Goal: Transaction & Acquisition: Purchase product/service

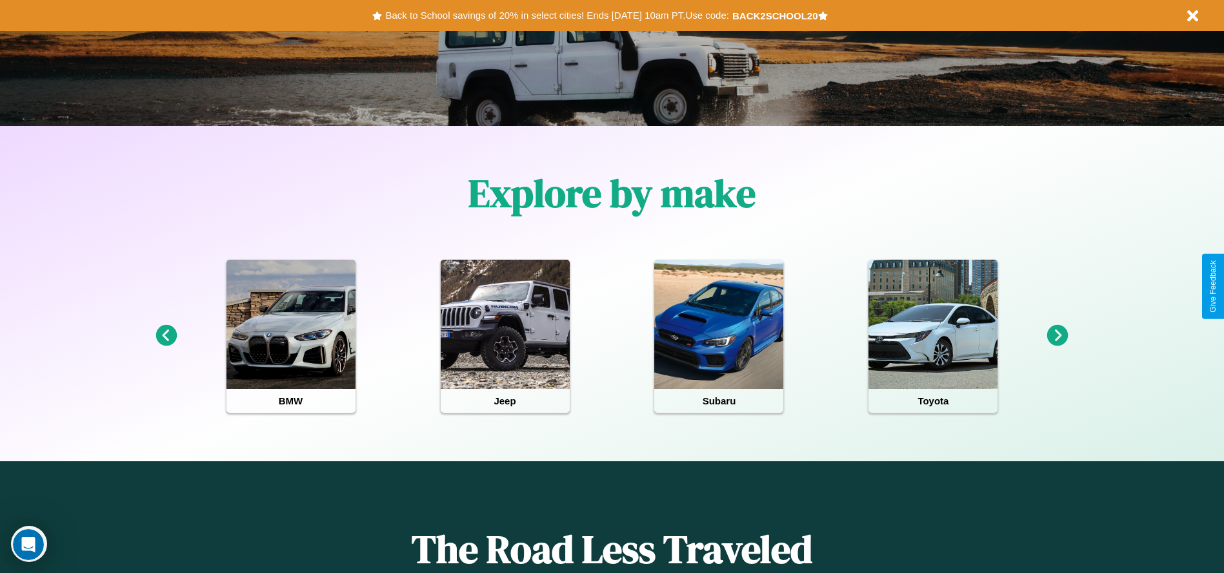
scroll to position [268, 0]
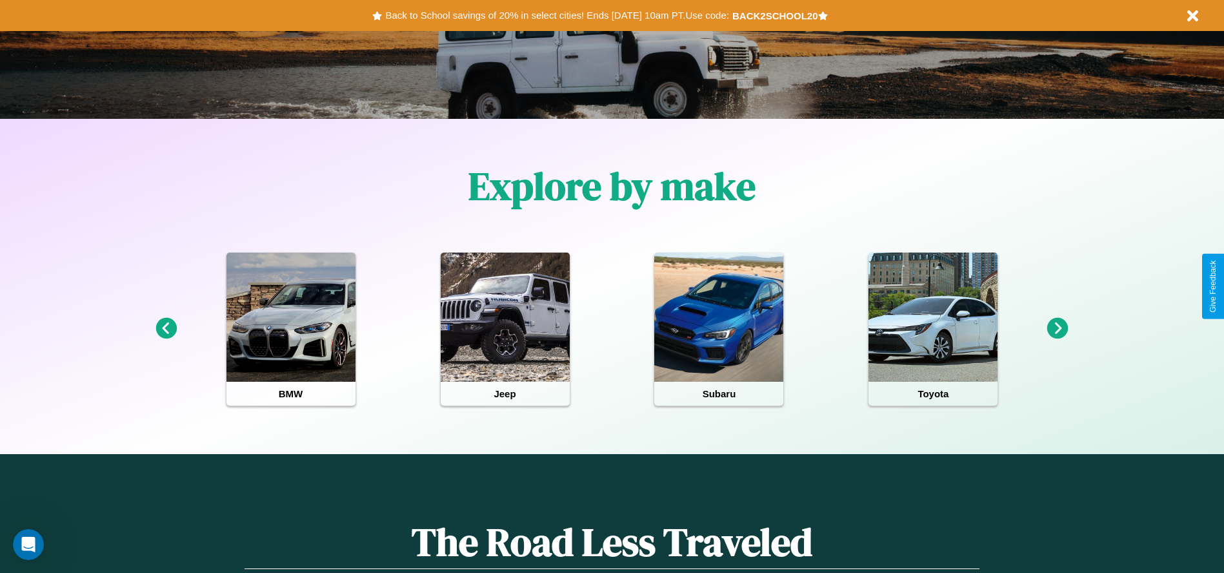
click at [1058, 329] on icon at bounding box center [1058, 328] width 21 height 21
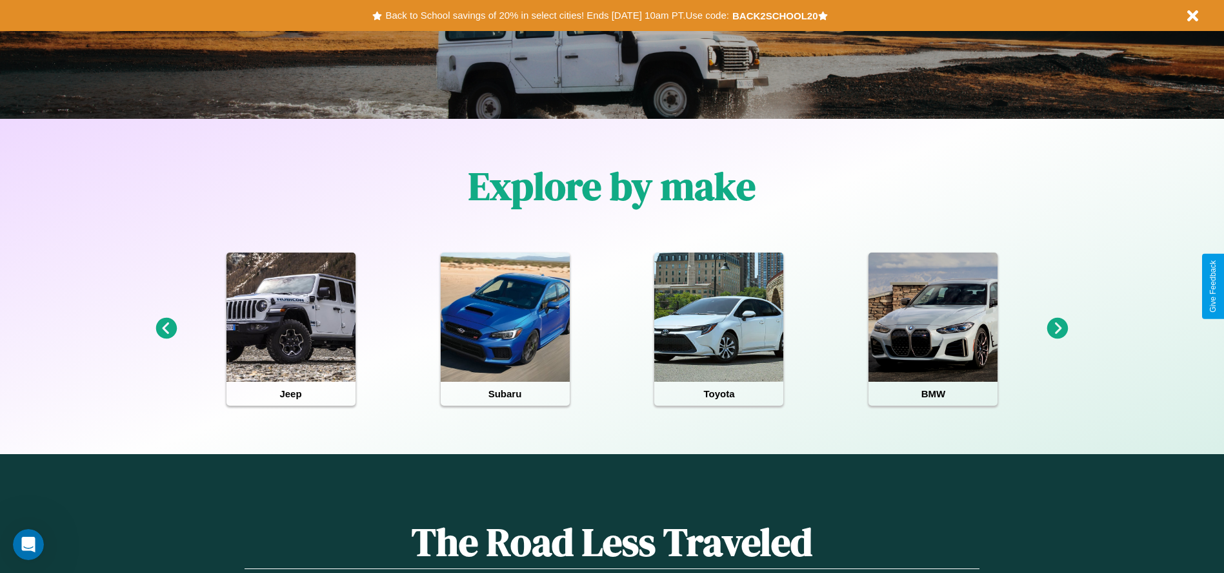
click at [1058, 329] on icon at bounding box center [1058, 328] width 21 height 21
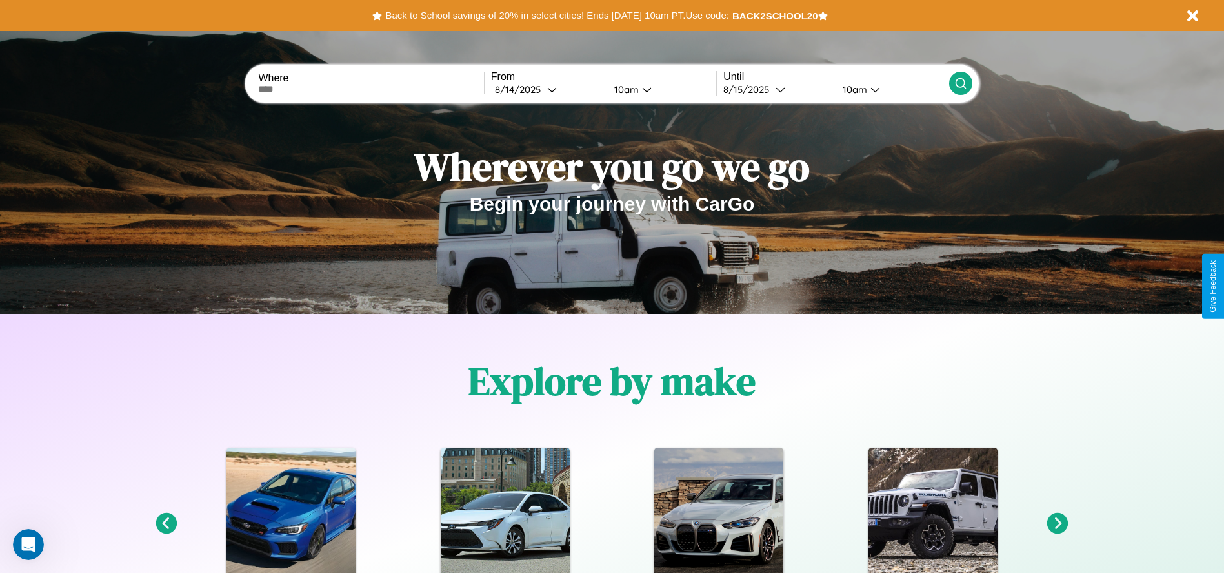
scroll to position [0, 0]
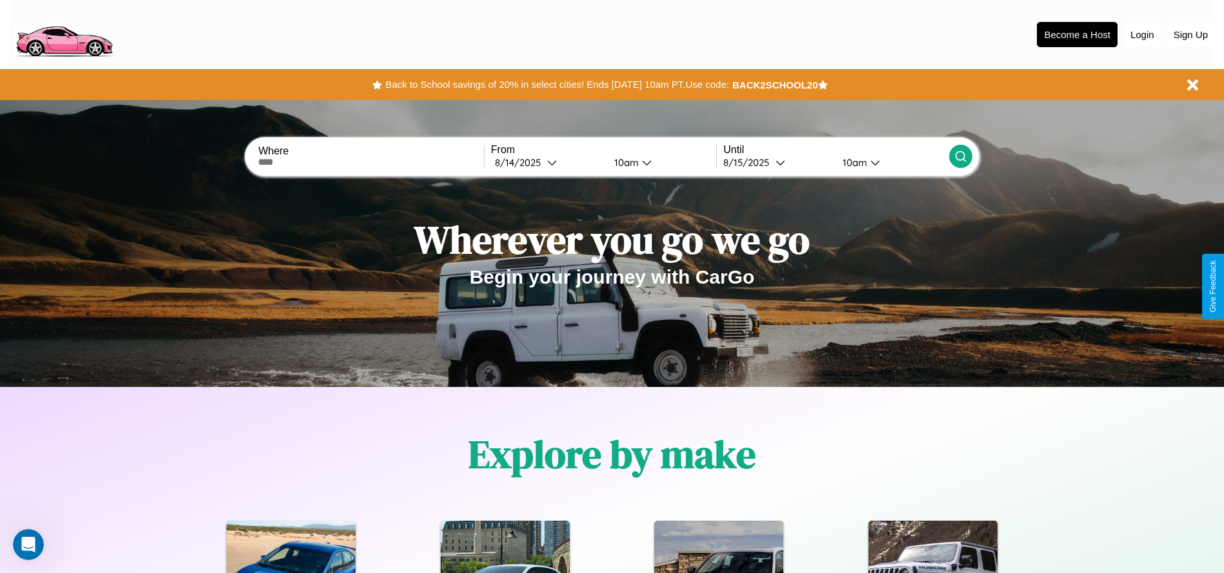
click at [371, 162] on input "text" at bounding box center [370, 162] width 225 height 10
type input "*******"
click at [547, 162] on icon at bounding box center [552, 162] width 10 height 10
select select "*"
select select "****"
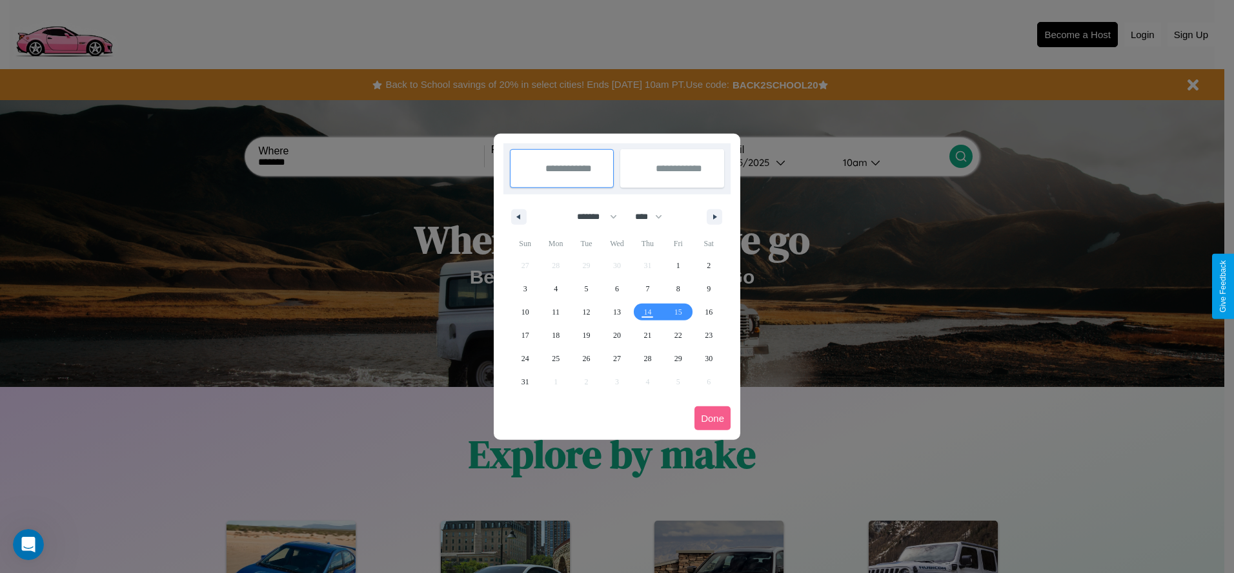
drag, startPoint x: 591, startPoint y: 216, endPoint x: 617, endPoint y: 259, distance: 49.8
click at [591, 216] on select "******* ******** ***** ***** *** **** **** ****** ********* ******* ******** **…" at bounding box center [594, 216] width 55 height 21
select select "*"
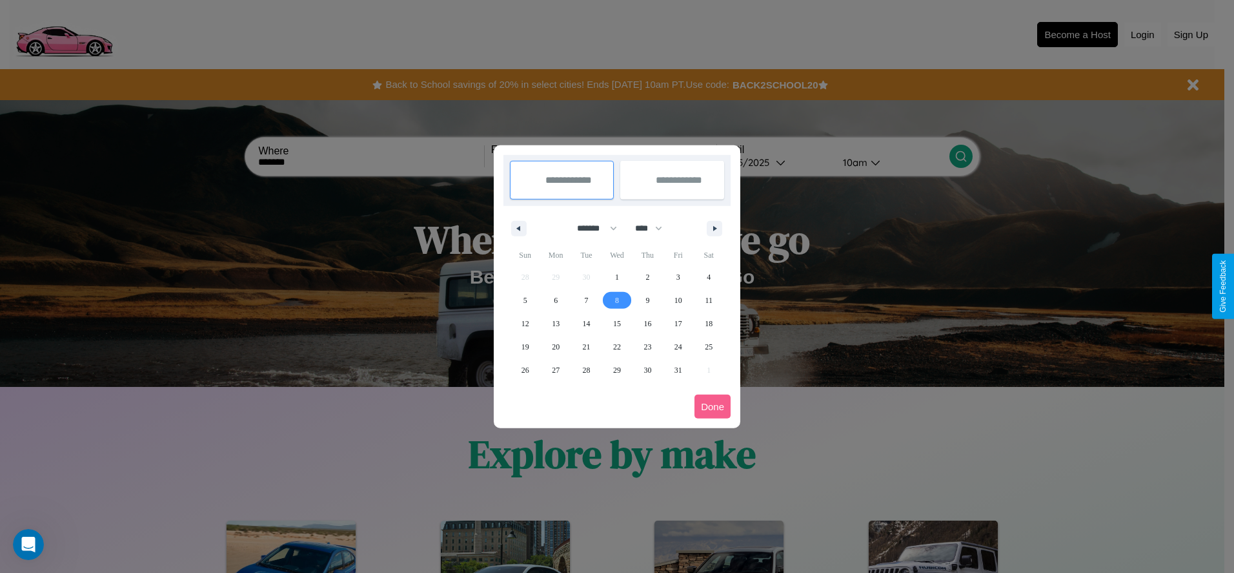
click at [616, 299] on span "8" at bounding box center [617, 300] width 4 height 23
type input "**********"
click at [709, 323] on span "18" at bounding box center [709, 323] width 8 height 23
type input "**********"
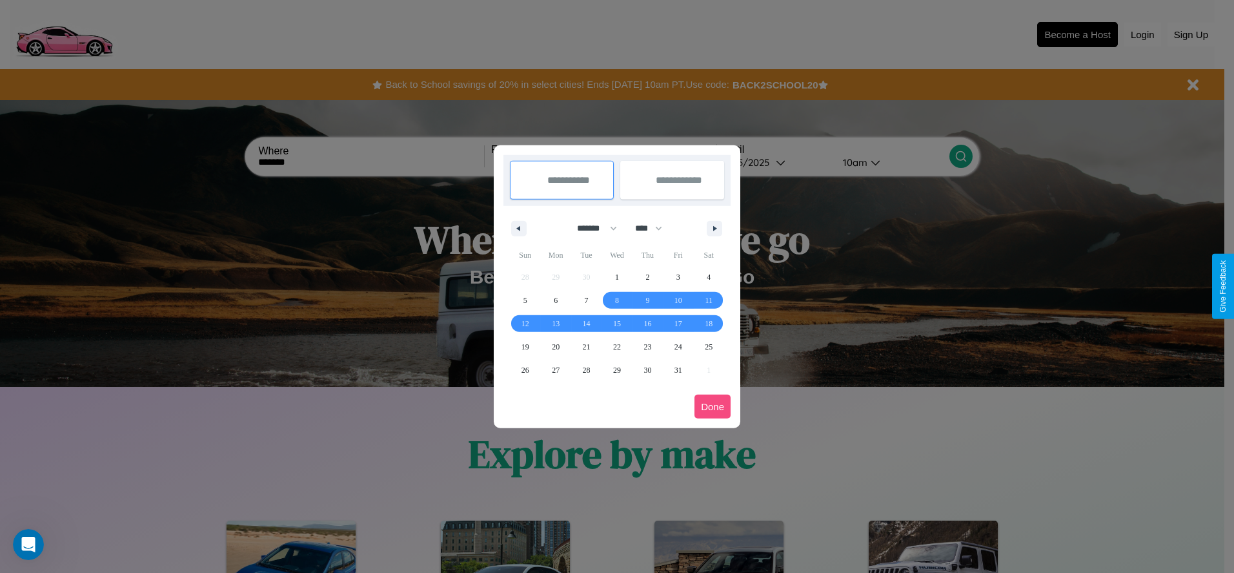
click at [713, 406] on button "Done" at bounding box center [713, 406] width 36 height 24
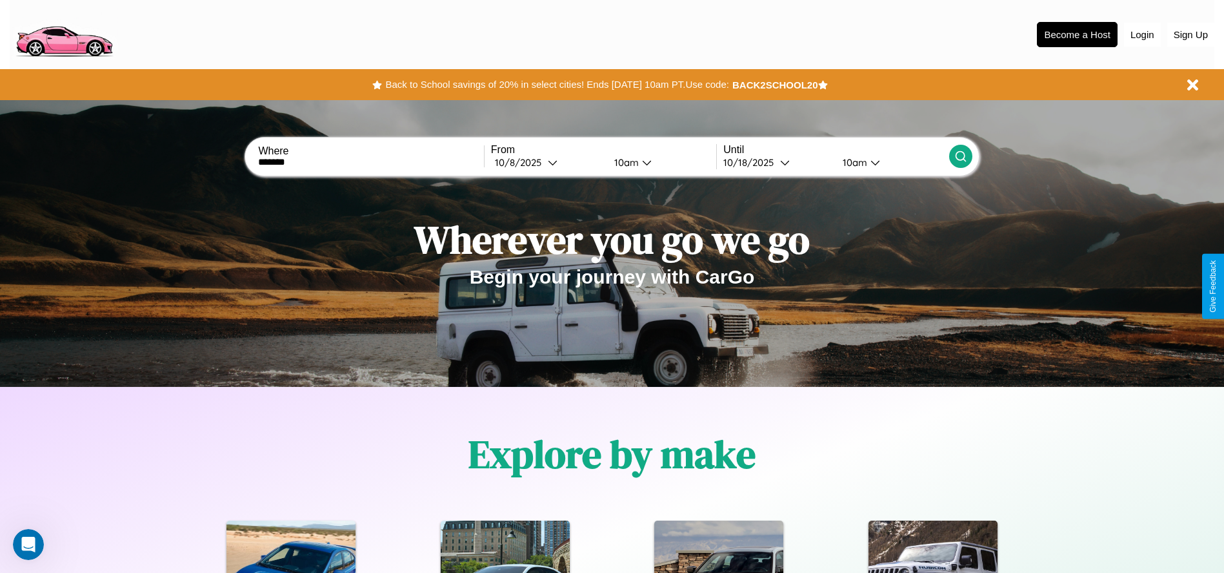
click at [960, 156] on icon at bounding box center [961, 156] width 13 height 13
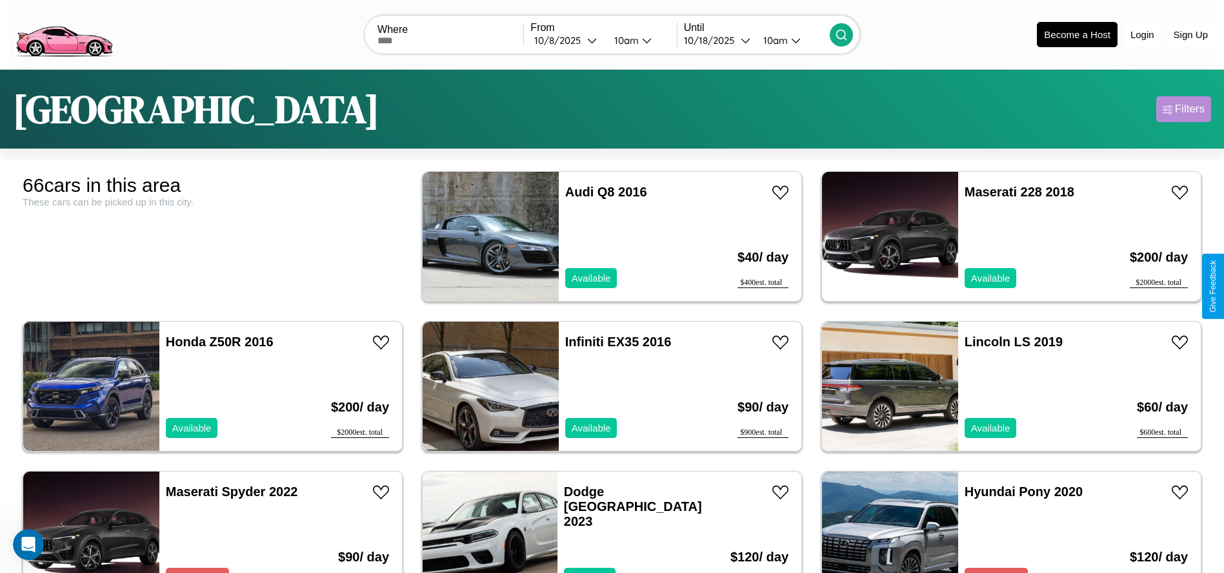
click at [1184, 109] on div "Filters" at bounding box center [1190, 109] width 30 height 13
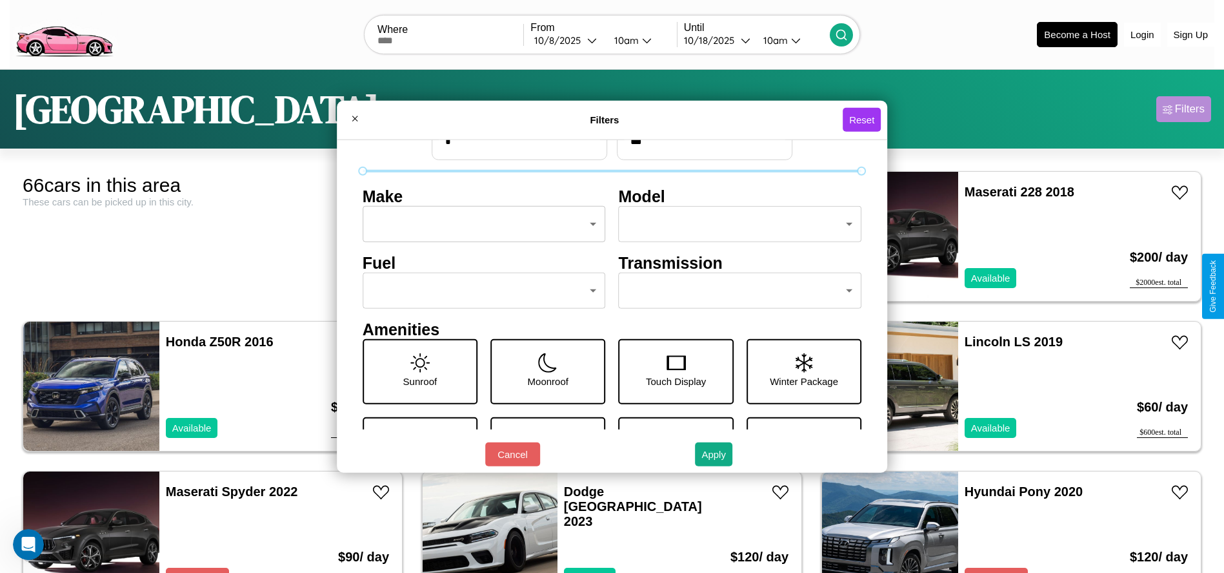
scroll to position [54, 0]
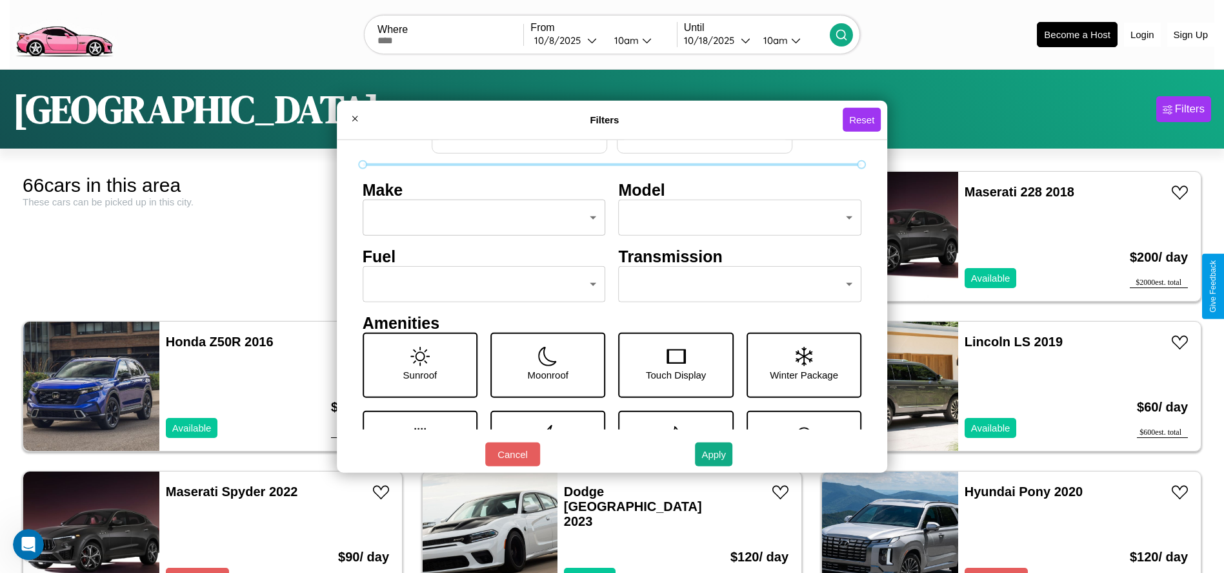
click at [734, 284] on body "CarGo Where From 10 / 8 / 2025 10am Until 10 / 18 / 2025 10am Become a Host Log…" at bounding box center [612, 326] width 1224 height 653
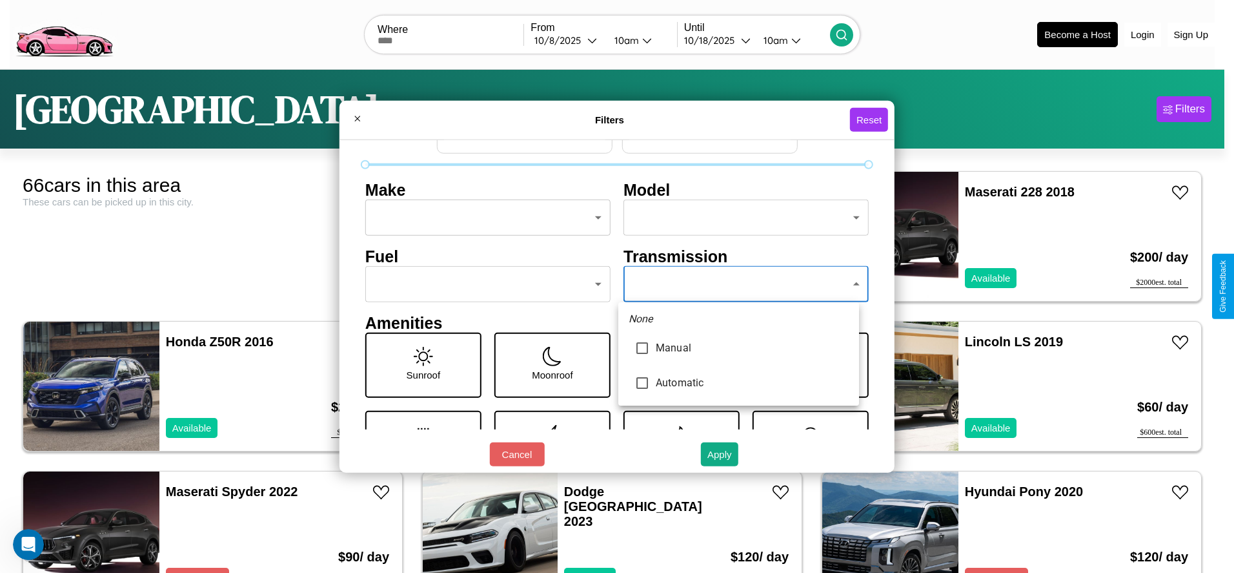
type input "*********"
click at [738, 284] on div at bounding box center [617, 286] width 1234 height 573
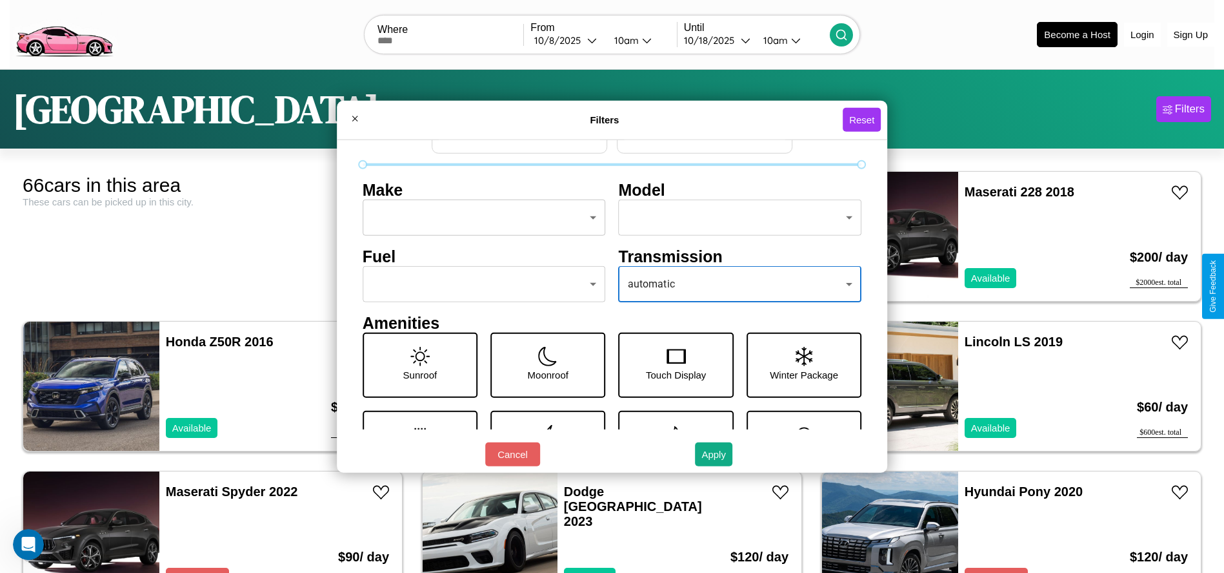
scroll to position [37, 0]
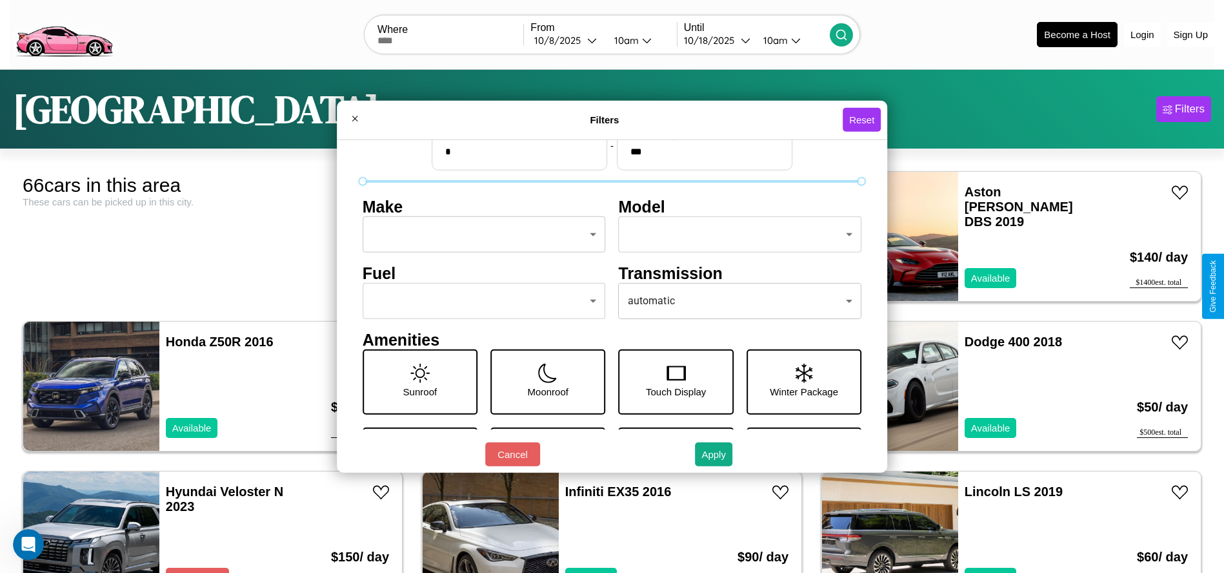
type input "***"
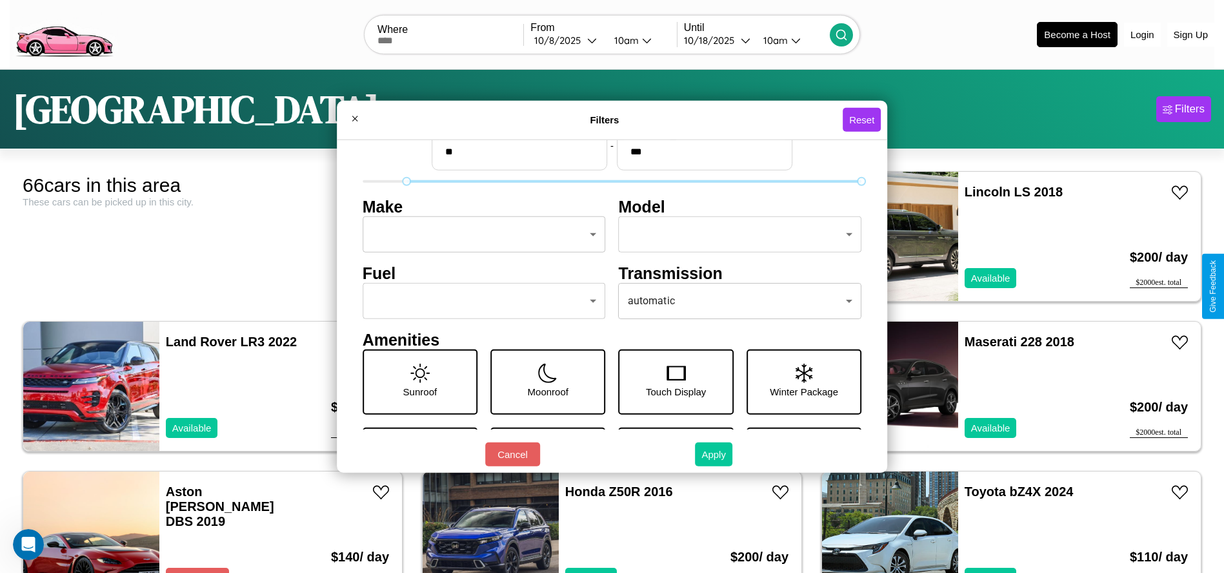
type input "**"
click at [715, 454] on button "Apply" at bounding box center [713, 454] width 37 height 24
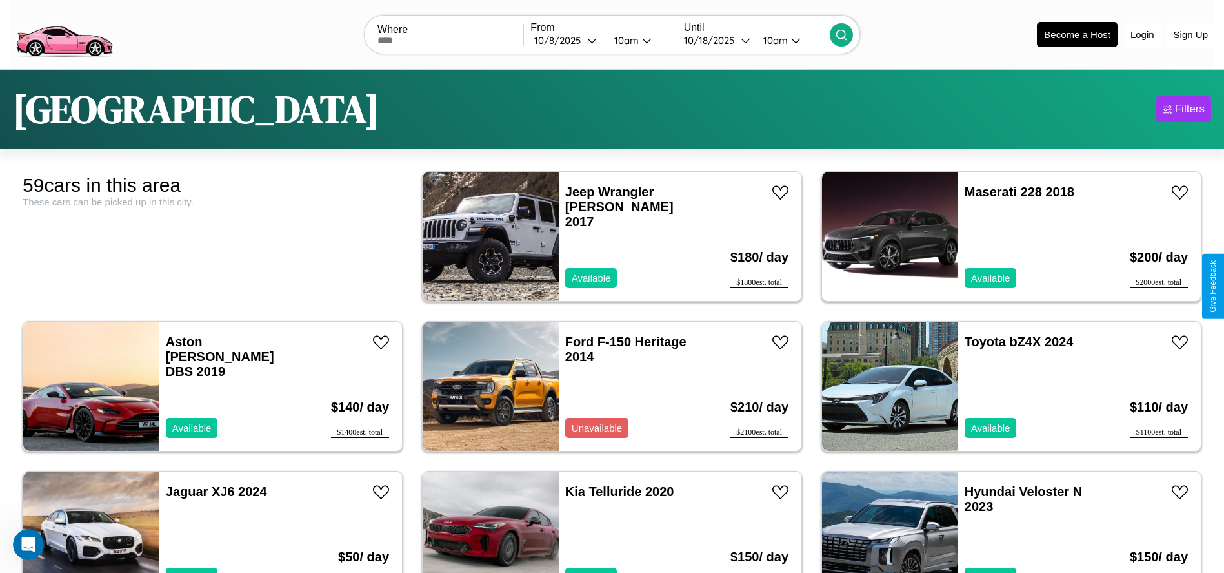
scroll to position [0, 0]
click at [1184, 109] on div "Filters" at bounding box center [1190, 109] width 30 height 13
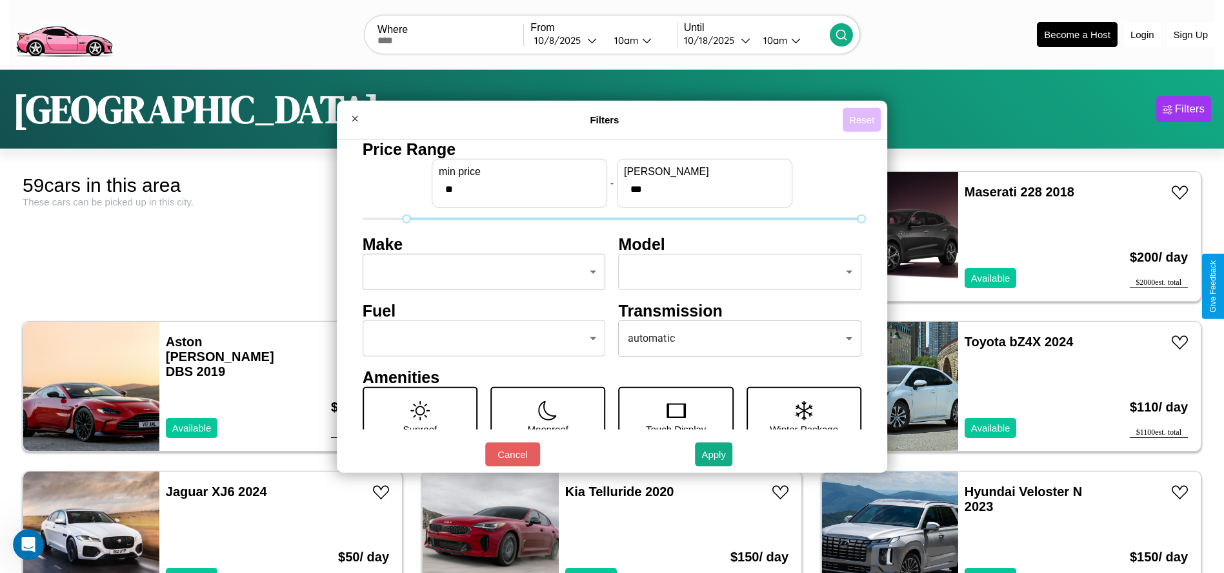
click at [864, 119] on button "Reset" at bounding box center [862, 120] width 38 height 24
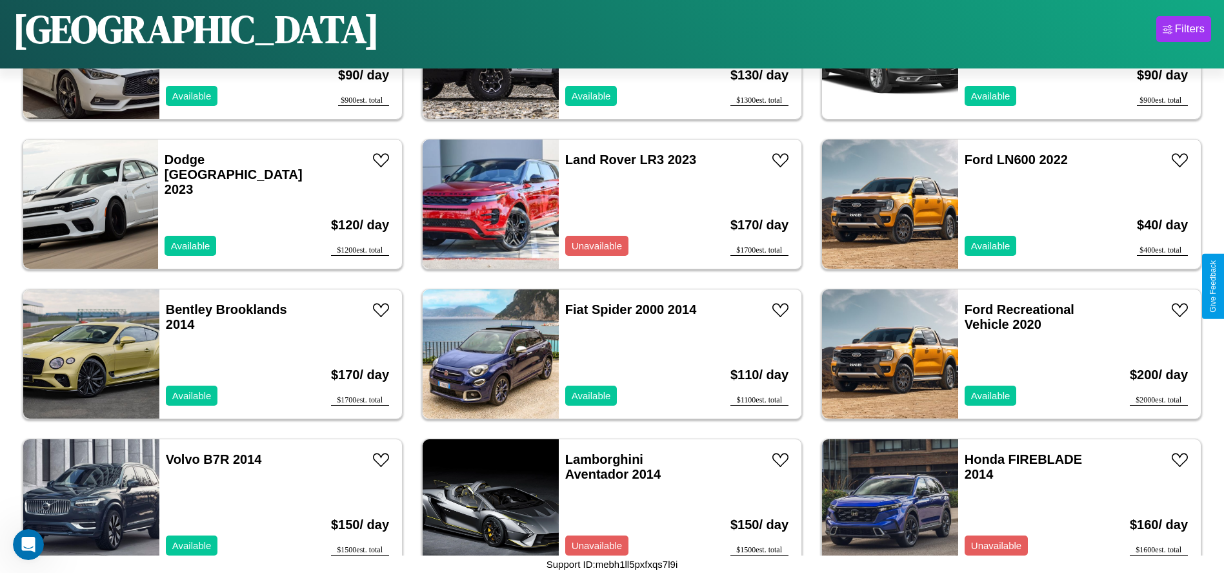
scroll to position [743, 0]
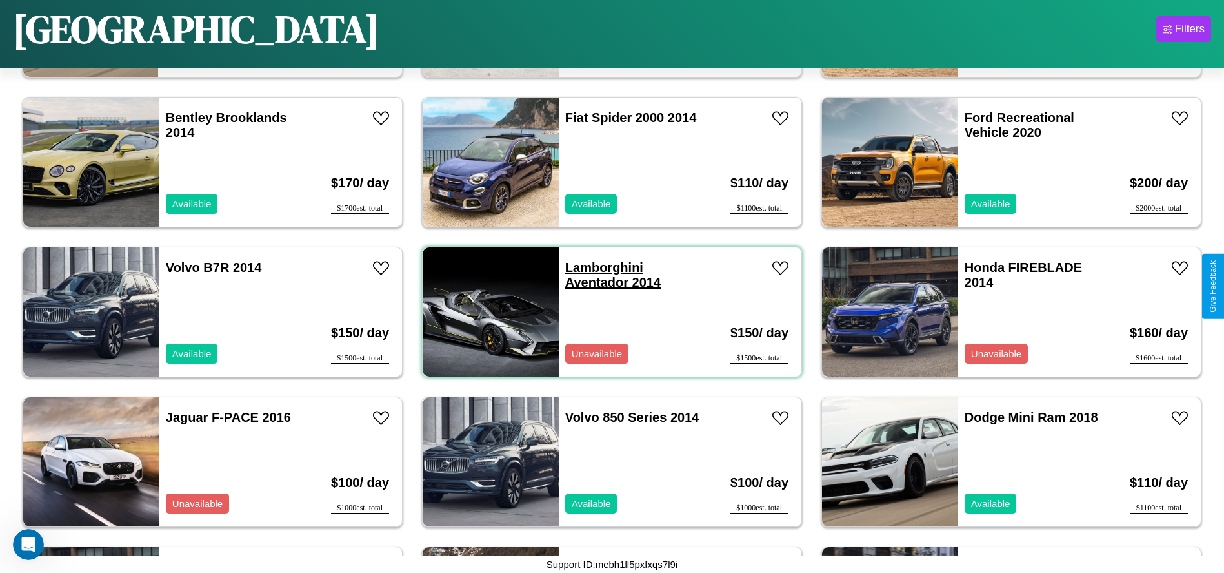
click at [600, 267] on link "Lamborghini Aventador 2014" at bounding box center [613, 274] width 96 height 29
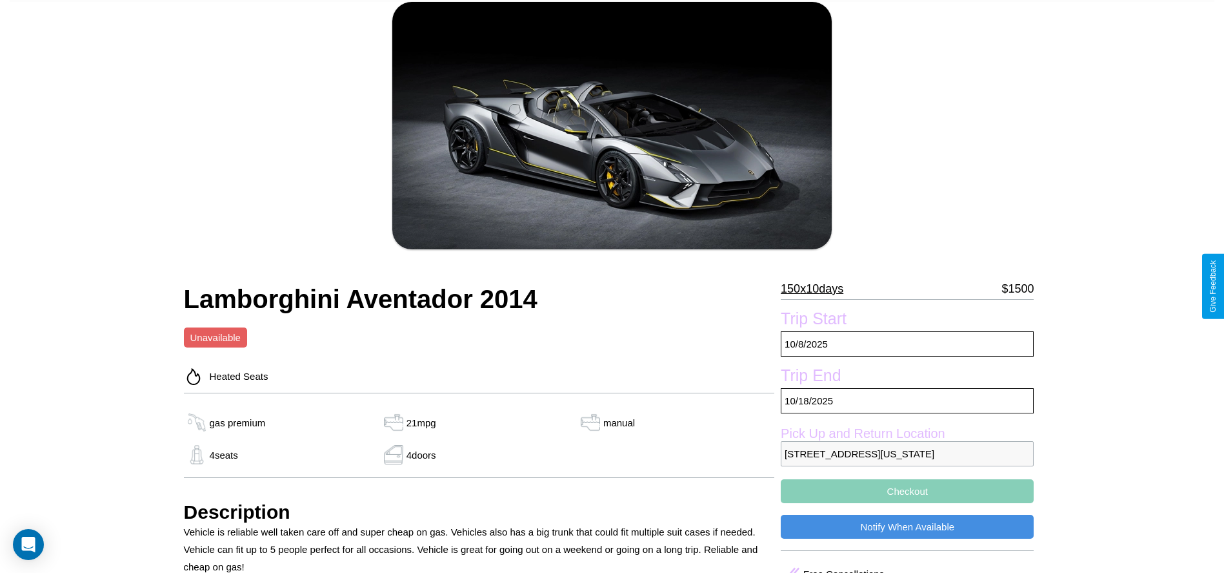
scroll to position [70, 0]
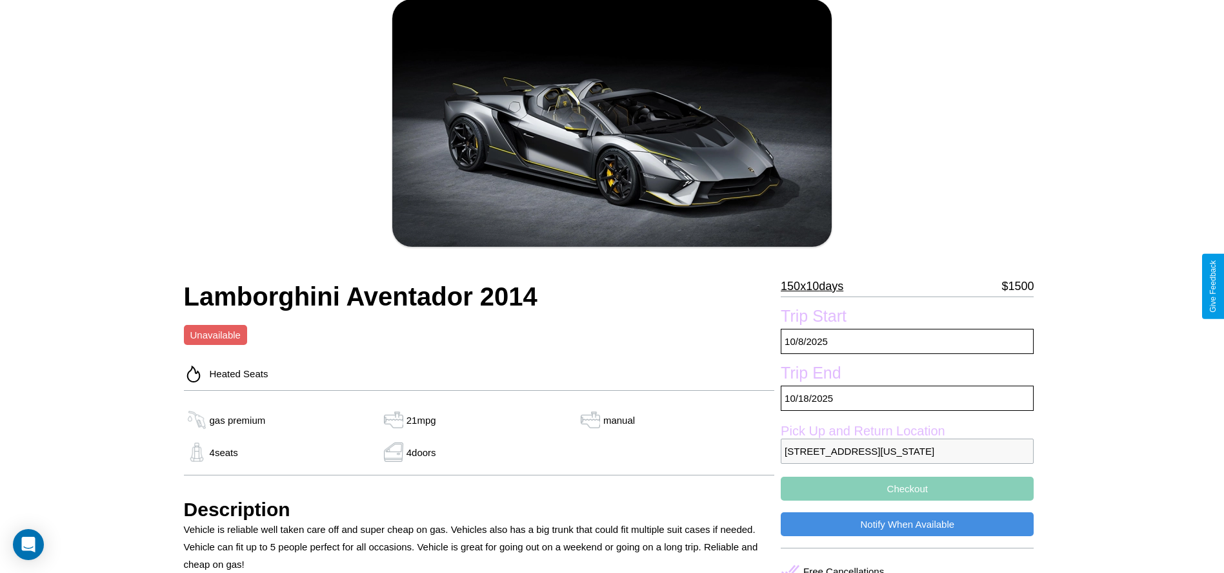
click at [817, 286] on p "150 x 10 days" at bounding box center [812, 286] width 63 height 21
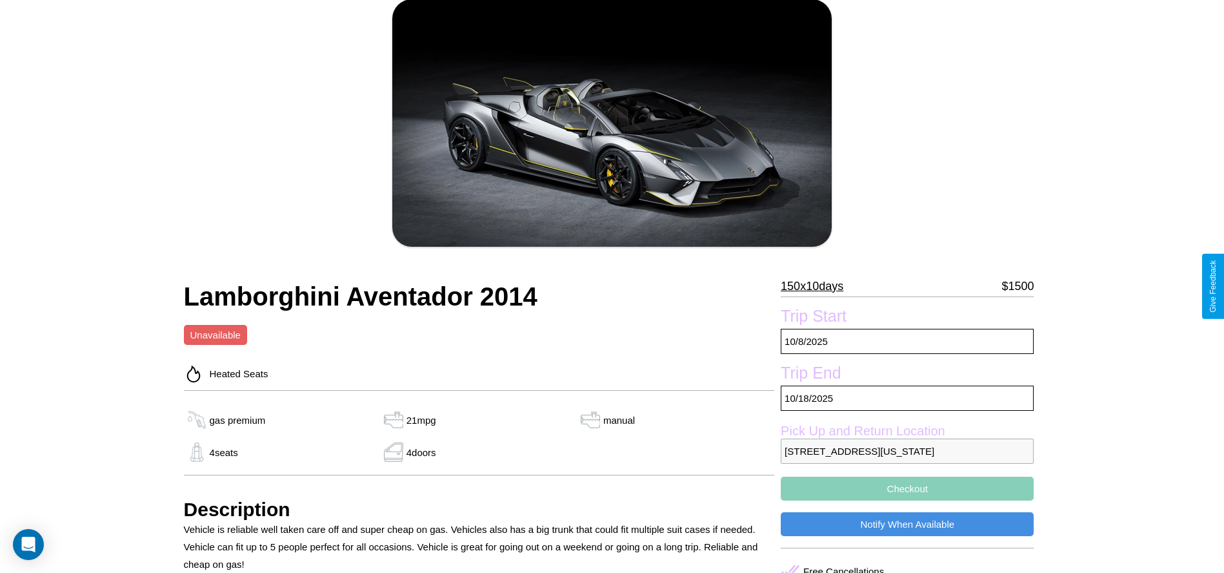
click at [817, 286] on p "150 x 10 days" at bounding box center [812, 286] width 63 height 21
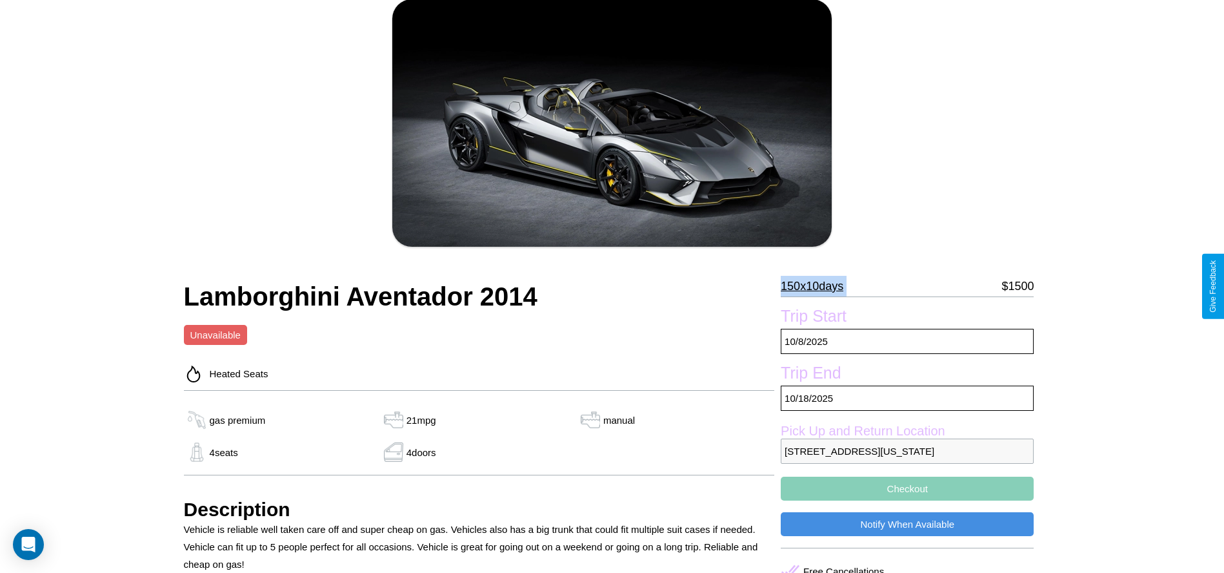
click at [817, 286] on p "150 x 10 days" at bounding box center [812, 286] width 63 height 21
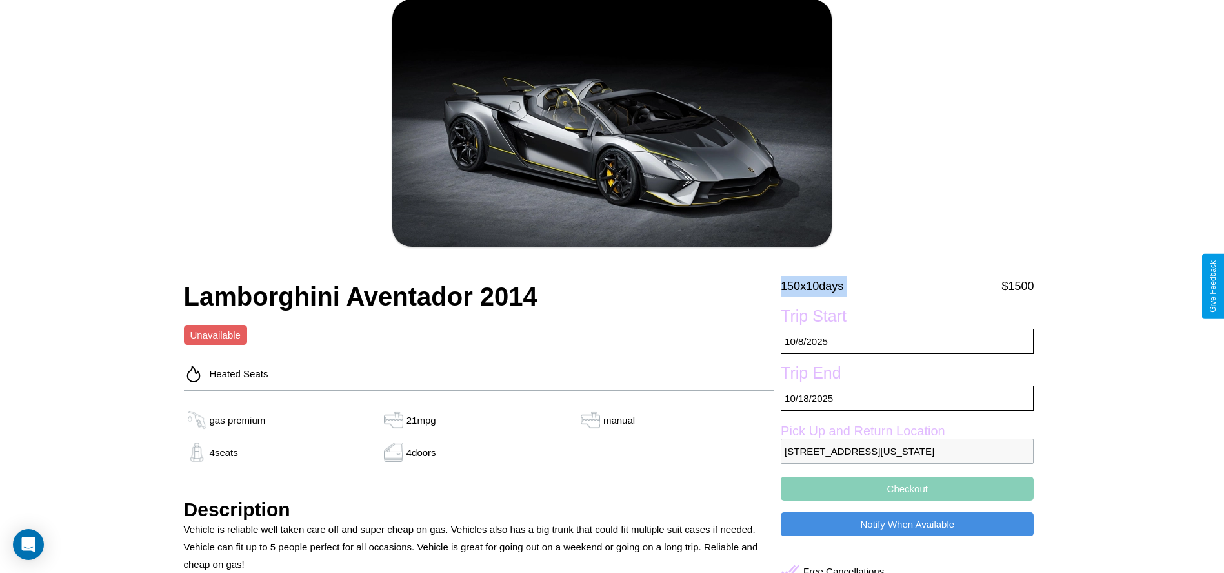
click at [817, 286] on p "150 x 10 days" at bounding box center [812, 286] width 63 height 21
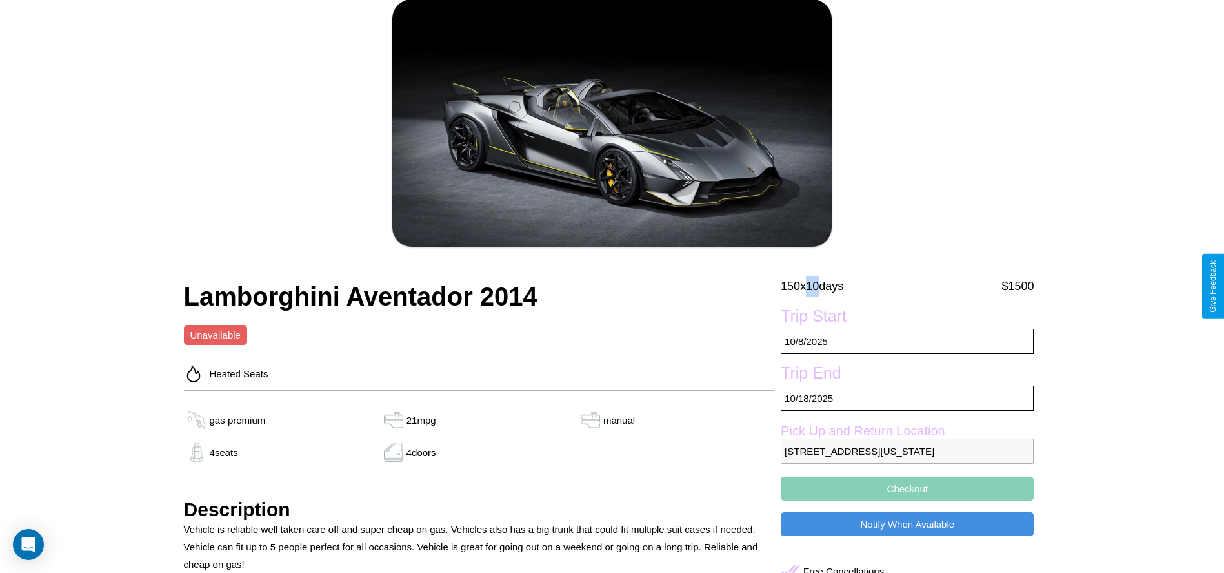
click at [817, 286] on p "150 x 10 days" at bounding box center [812, 286] width 63 height 21
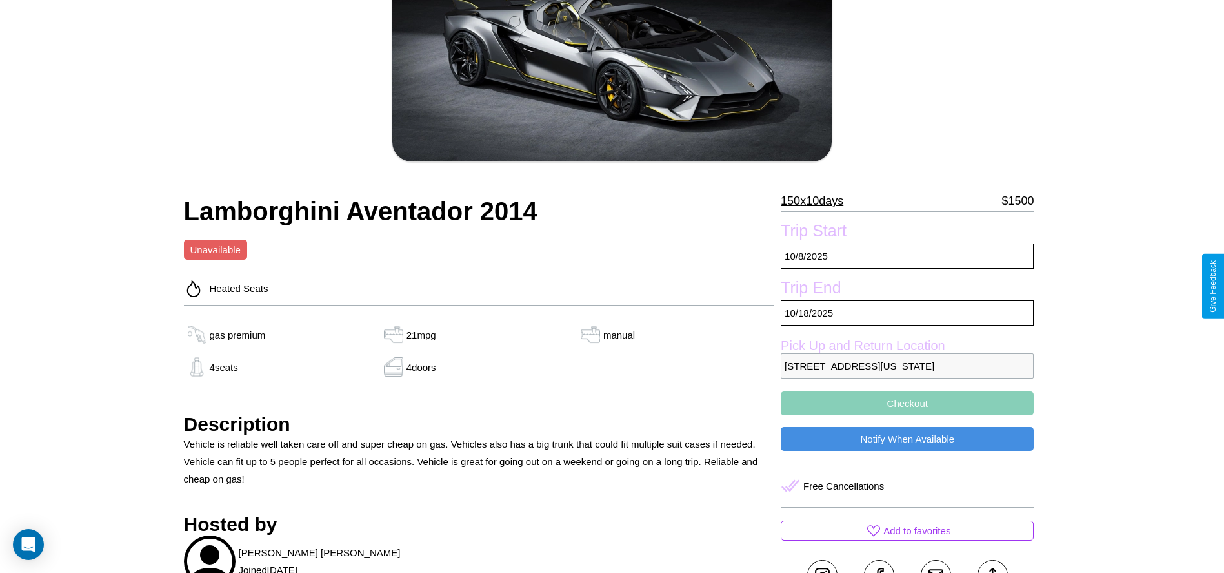
scroll to position [289, 0]
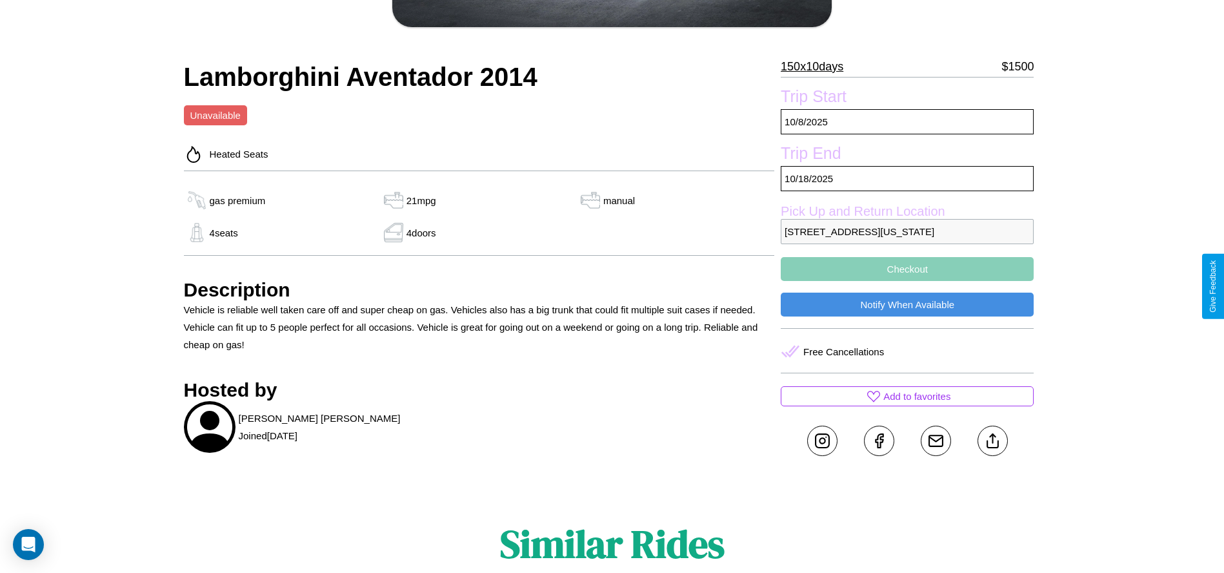
click at [908, 281] on button "Checkout" at bounding box center [907, 269] width 253 height 24
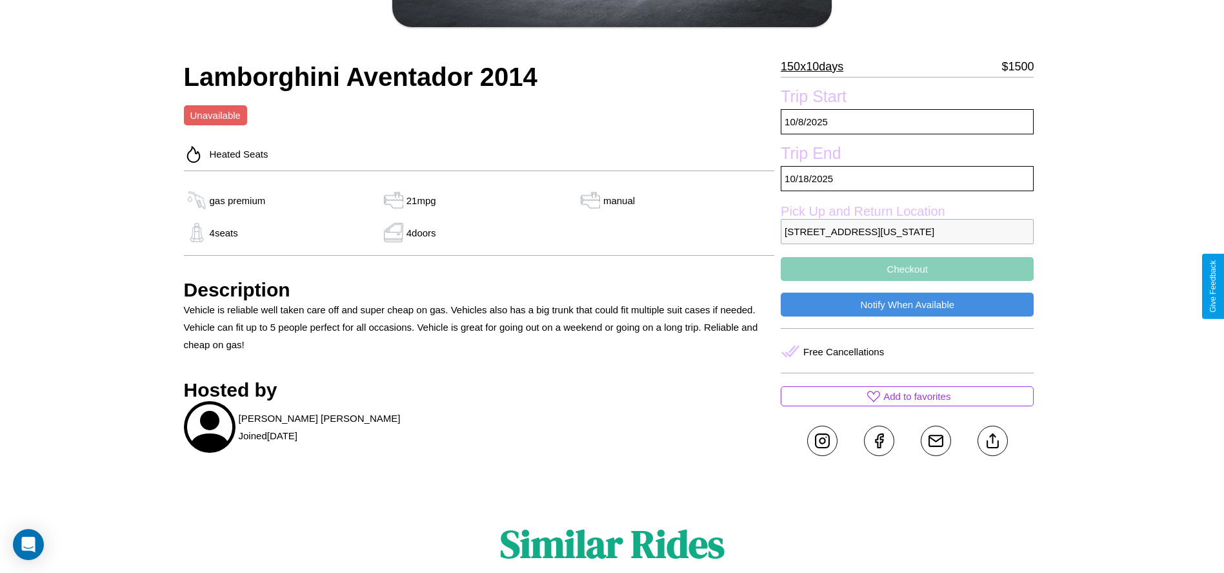
click at [908, 281] on button "Checkout" at bounding box center [907, 269] width 253 height 24
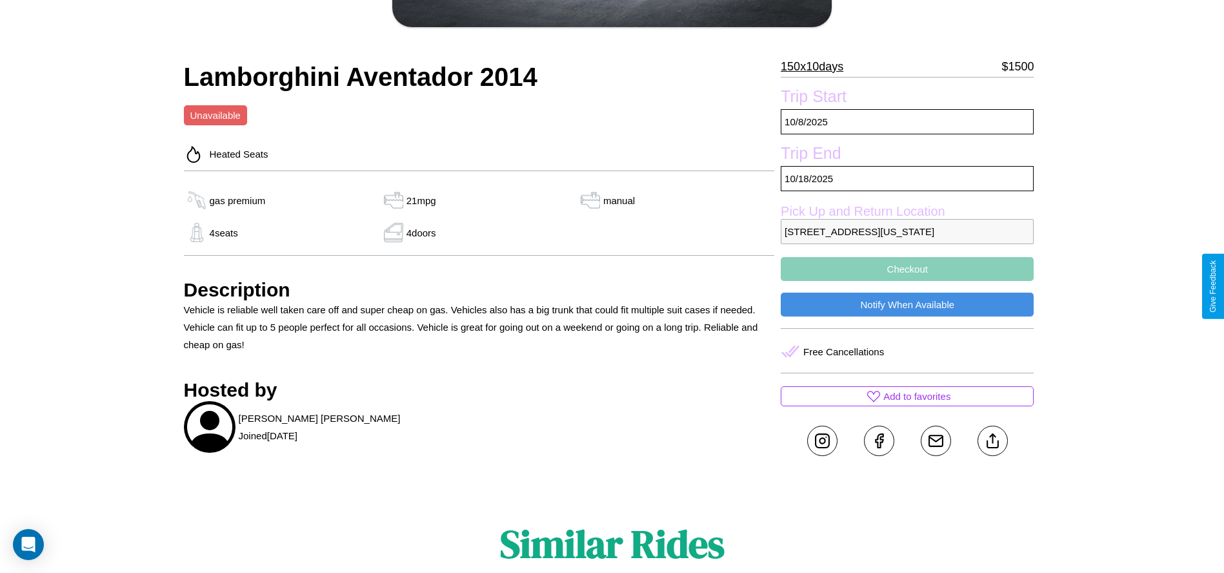
click at [908, 281] on button "Checkout" at bounding box center [907, 269] width 253 height 24
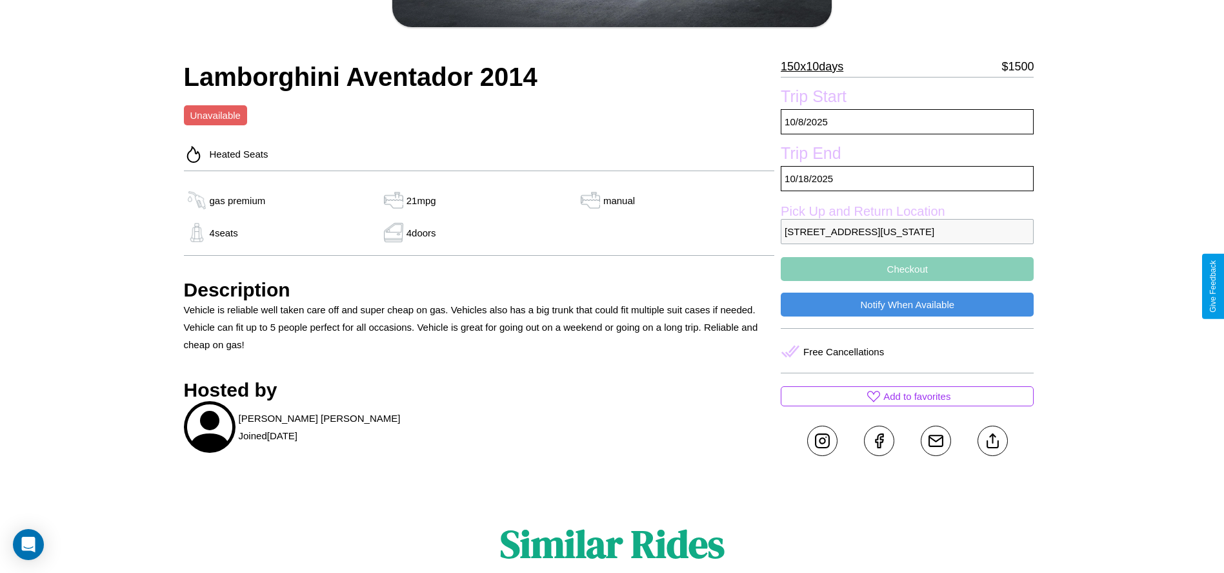
click at [908, 281] on button "Checkout" at bounding box center [907, 269] width 253 height 24
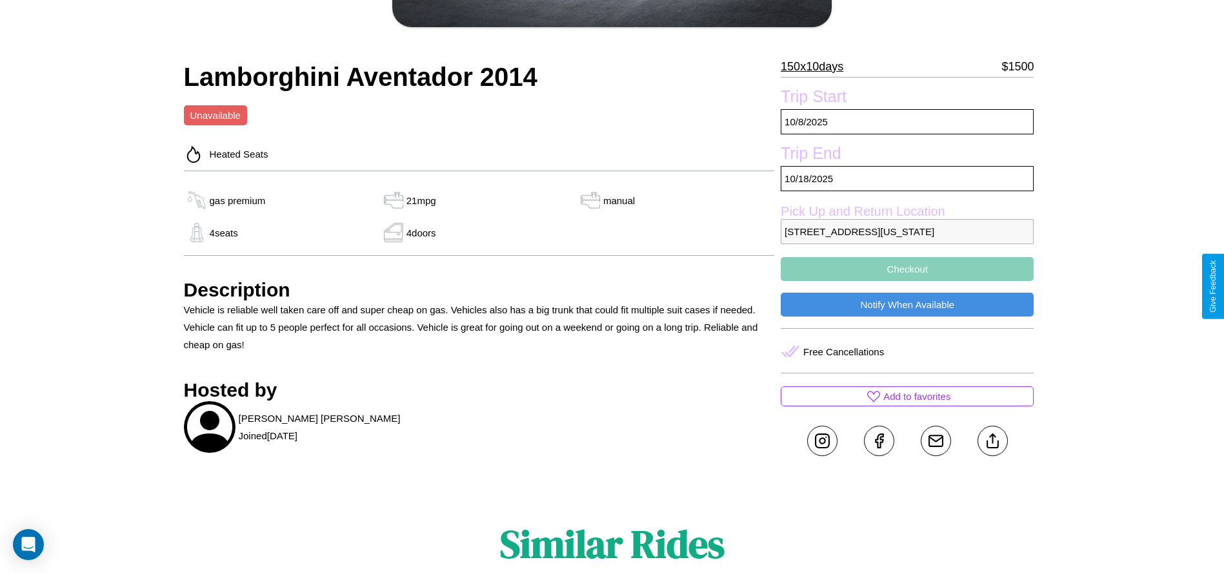
click at [908, 281] on button "Checkout" at bounding box center [907, 269] width 253 height 24
